Goal: Task Accomplishment & Management: Use online tool/utility

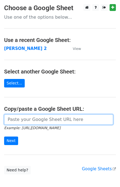
click at [17, 120] on input "url" at bounding box center [58, 119] width 109 height 10
click at [33, 117] on input "url" at bounding box center [58, 119] width 109 height 10
type input "https://docs.google.com/spreadsheets/d/1ZDlVQjaDibfPTpoRrnWj8pjn7YSOO7xEi0WZbgJ…"
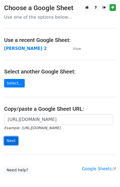
click at [10, 140] on input "Next" at bounding box center [11, 140] width 14 height 8
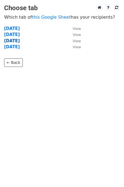
click at [18, 42] on strong "Thursday" at bounding box center [12, 40] width 16 height 5
